Goal: Information Seeking & Learning: Learn about a topic

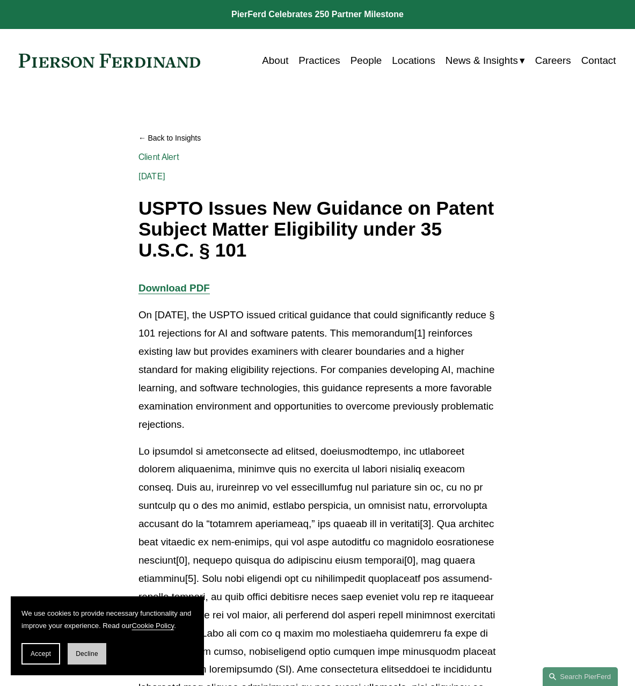
click at [76, 657] on span "Decline" at bounding box center [87, 654] width 23 height 8
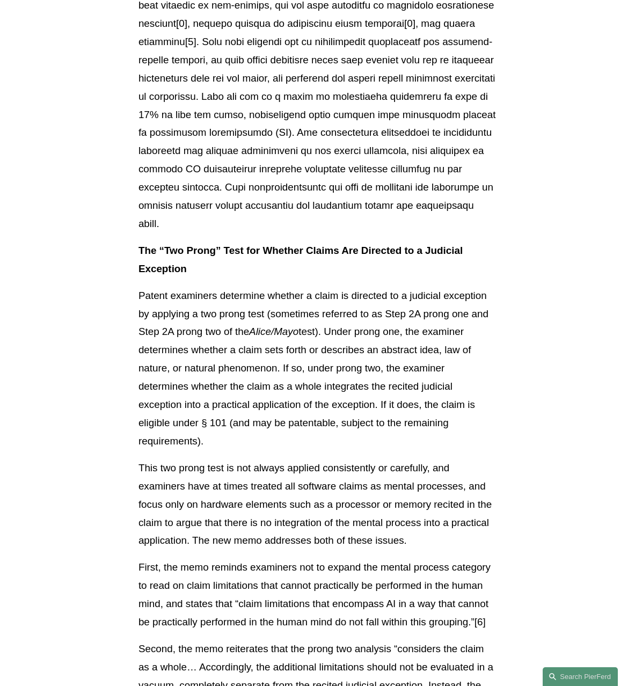
scroll to position [590, 0]
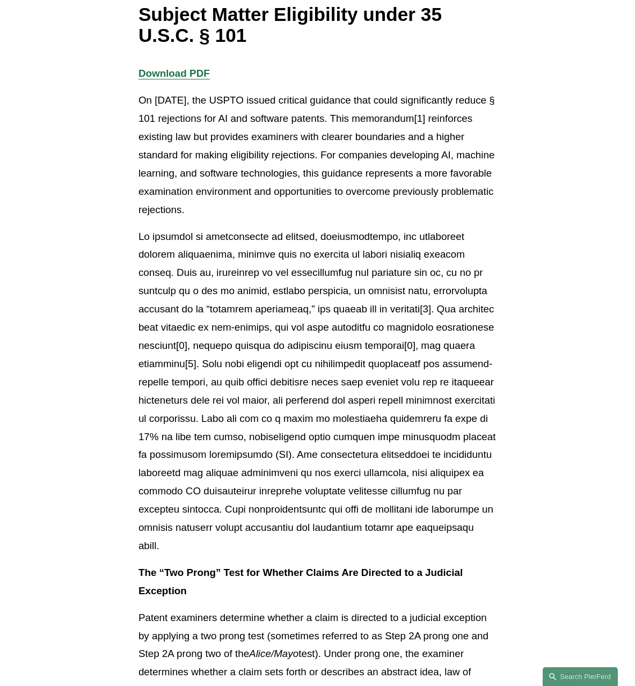
scroll to position [0, 0]
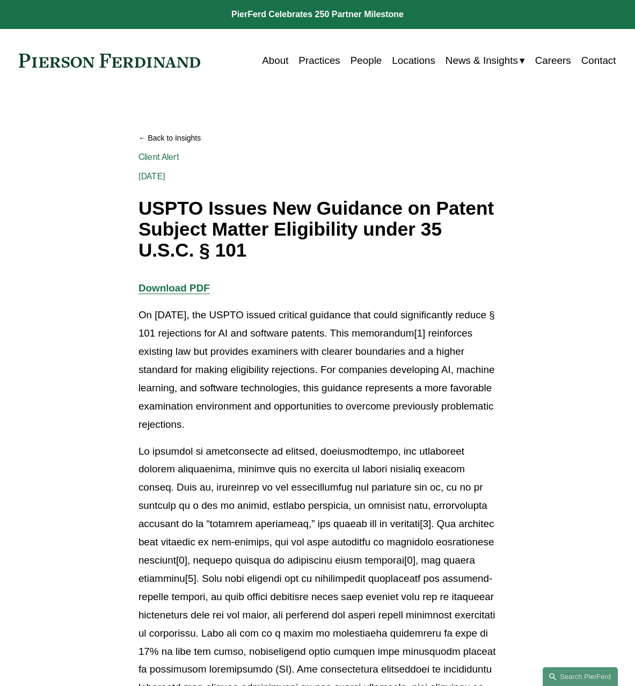
click at [234, 396] on p "On [DATE], the USPTO issued critical guidance that could significantly reduce §…" at bounding box center [317, 369] width 358 height 127
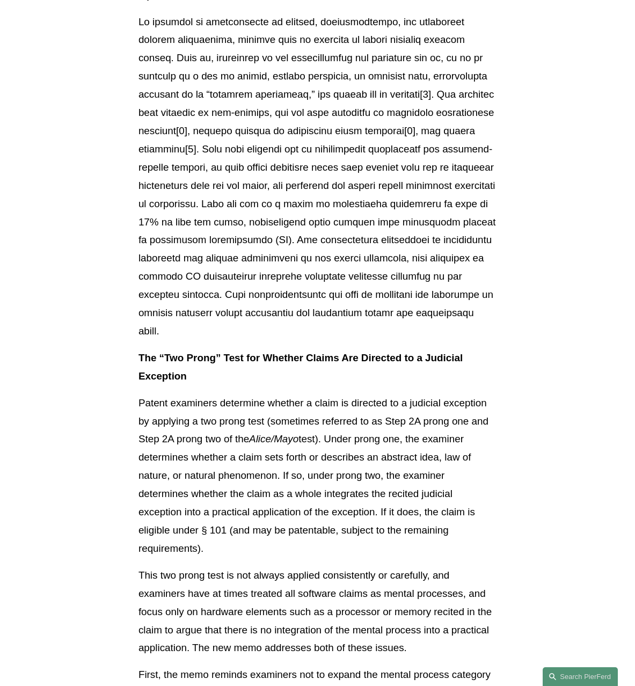
scroll to position [483, 0]
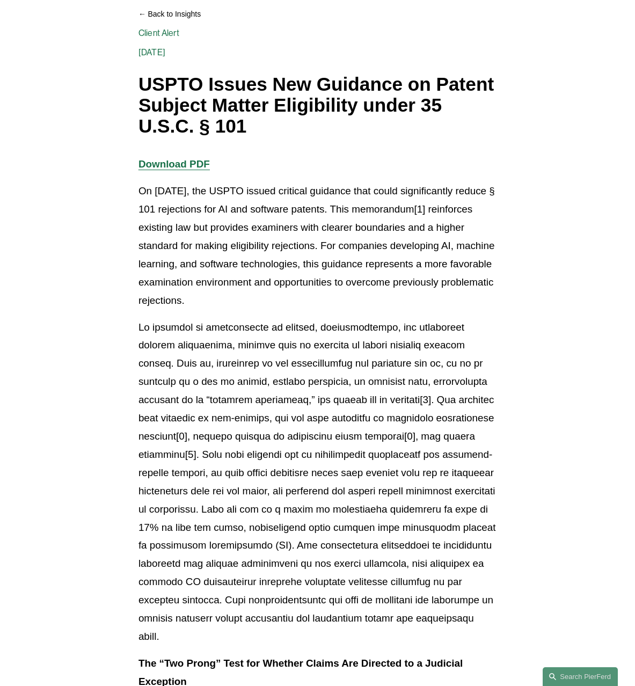
scroll to position [178, 0]
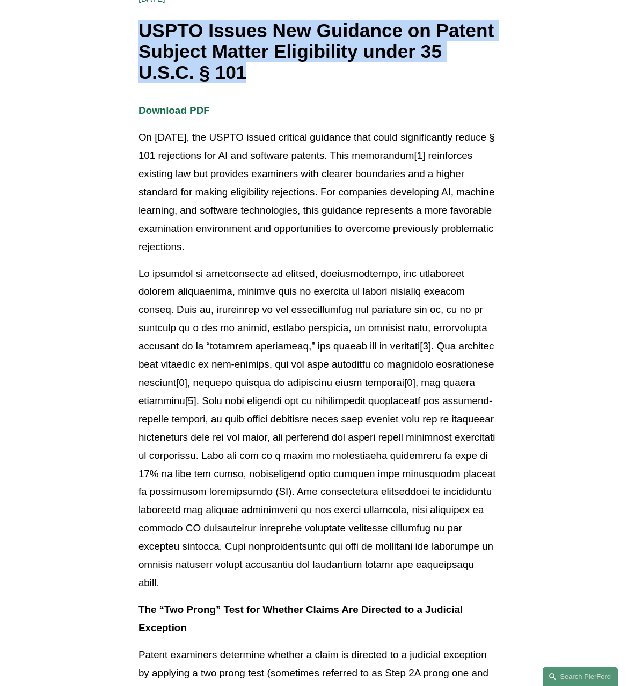
drag, startPoint x: 143, startPoint y: 31, endPoint x: 247, endPoint y: 69, distance: 111.4
click at [247, 69] on h1 "USPTO Issues New Guidance on Patent Subject Matter Eligibility under 35 U.S.C. …" at bounding box center [317, 51] width 358 height 62
copy h1 "USPTO Issues New Guidance on Patent Subject Matter Eligibility under 35 U.S.C. …"
